Goal: Task Accomplishment & Management: Manage account settings

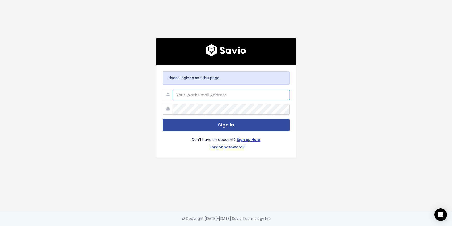
type input "giorgos.aristomenopoulos@workable.com"
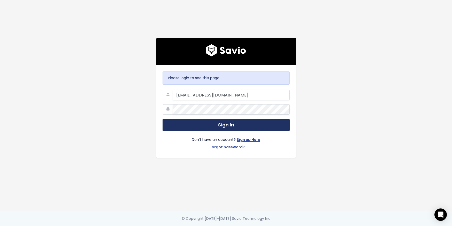
click at [252, 123] on button "Sign In" at bounding box center [225, 125] width 127 height 13
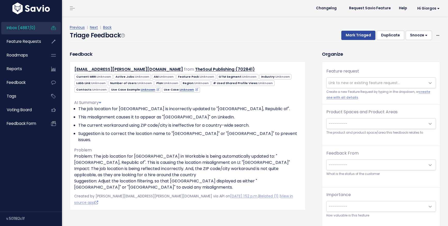
scroll to position [17, 0]
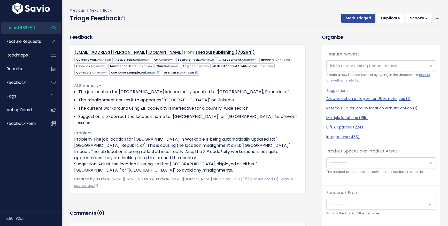
click at [311, 123] on div "Feedback [EMAIL_ADDRESS][PERSON_NAME][DOMAIN_NAME] from TheSoul Publishing (702…" at bounding box center [192, 185] width 252 height 302
click at [294, 31] on div "Previous | Next | Back Triage Feedback Mark Triaged Duplicate [GEOGRAPHIC_DATA]…" at bounding box center [257, 16] width 374 height 34
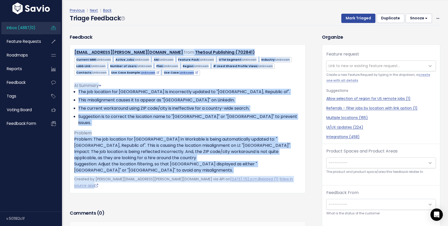
drag, startPoint x: 307, startPoint y: 40, endPoint x: 195, endPoint y: 186, distance: 183.9
click at [195, 186] on div "Feedback [EMAIL_ADDRESS][PERSON_NAME][DOMAIN_NAME] from TheSoul Publishing (702…" at bounding box center [192, 185] width 252 height 302
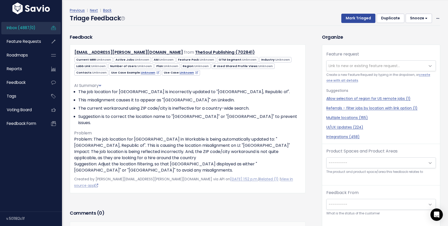
click at [195, 186] on div "Feedback [EMAIL_ADDRESS][PERSON_NAME][DOMAIN_NAME] from TheSoul Publishing (702…" at bounding box center [188, 121] width 244 height 175
